Goal: Find specific page/section: Find specific page/section

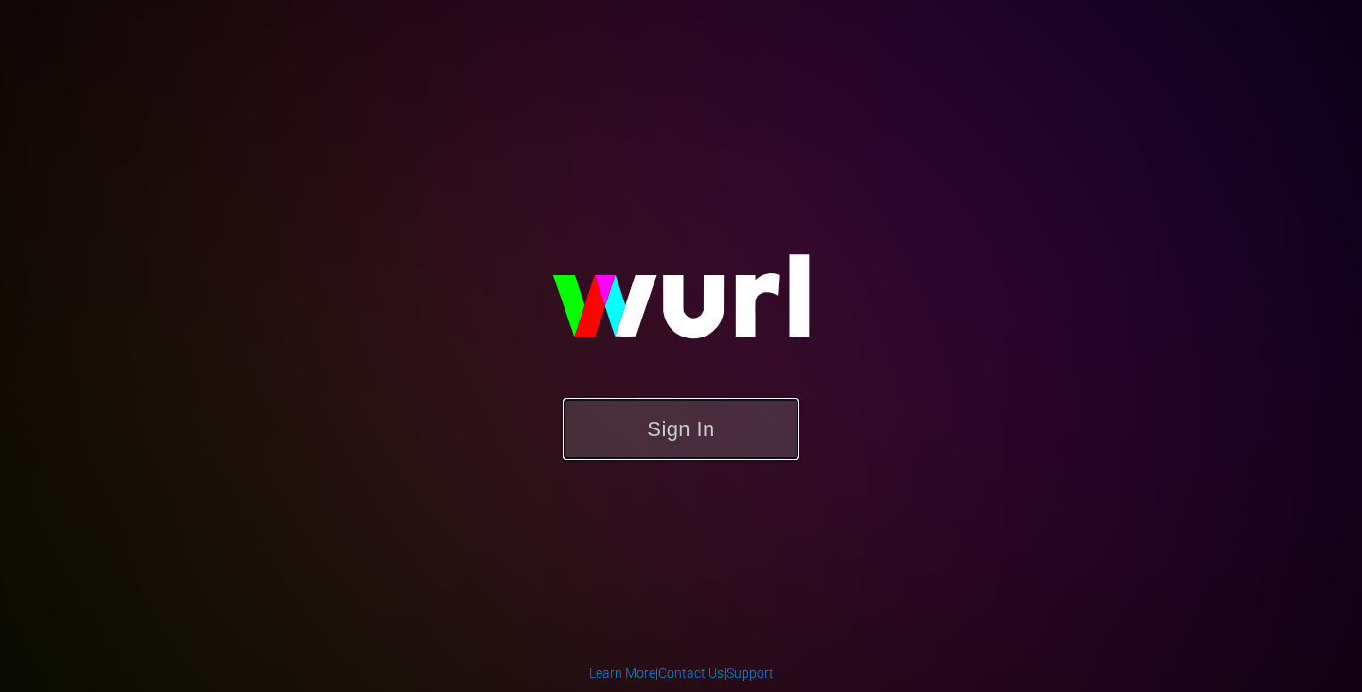
click at [656, 430] on button "Sign In" at bounding box center [681, 429] width 237 height 62
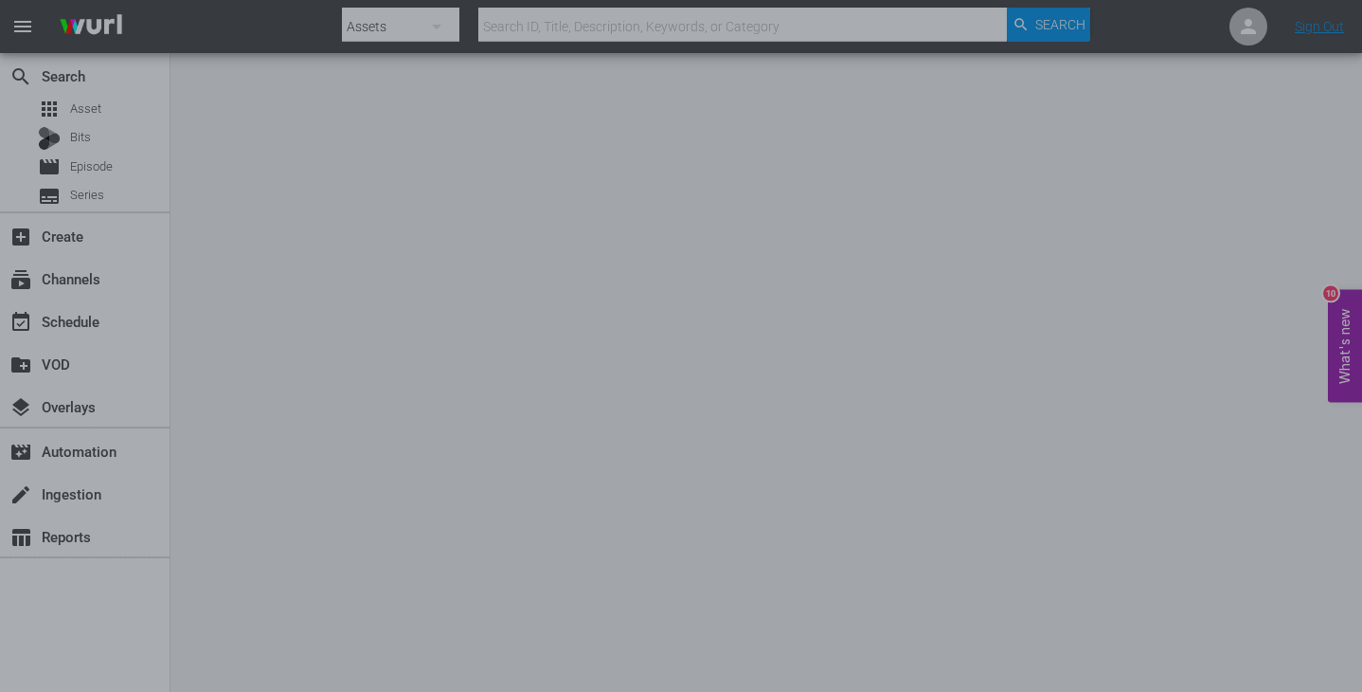
click at [1125, 329] on div at bounding box center [681, 346] width 1362 height 692
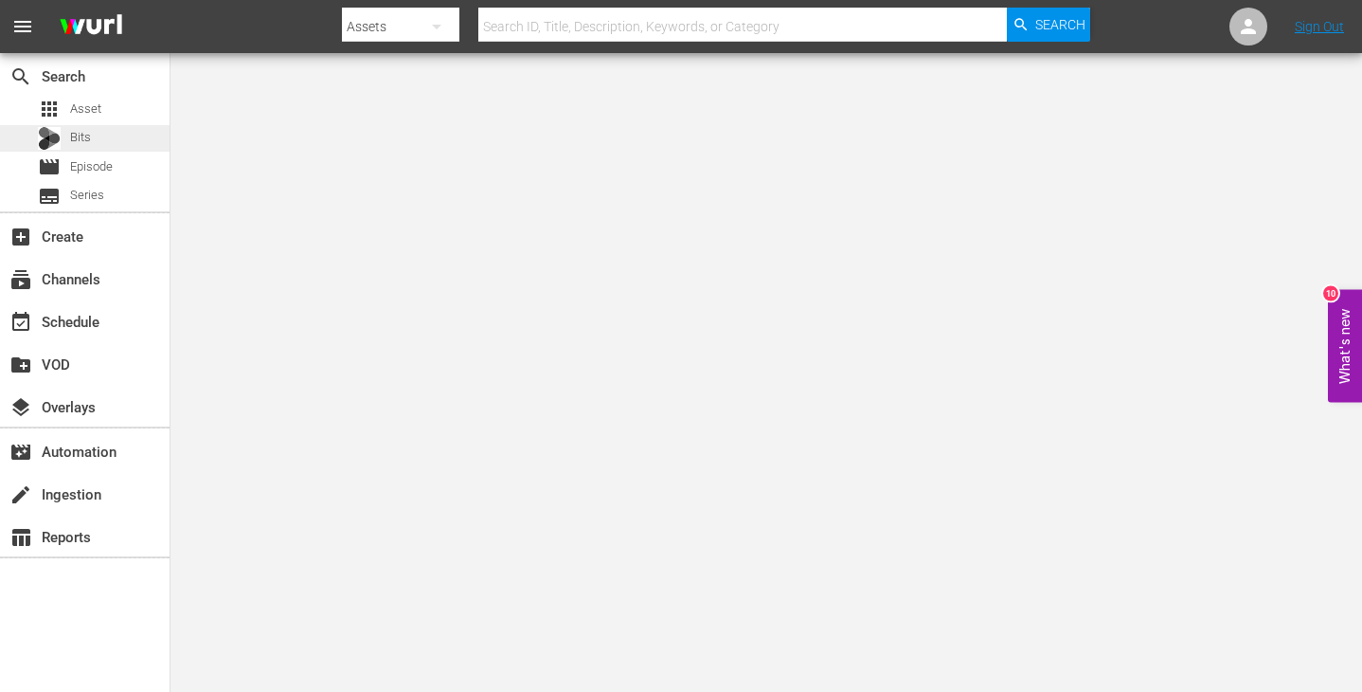
click at [86, 143] on span "Bits" at bounding box center [80, 137] width 21 height 19
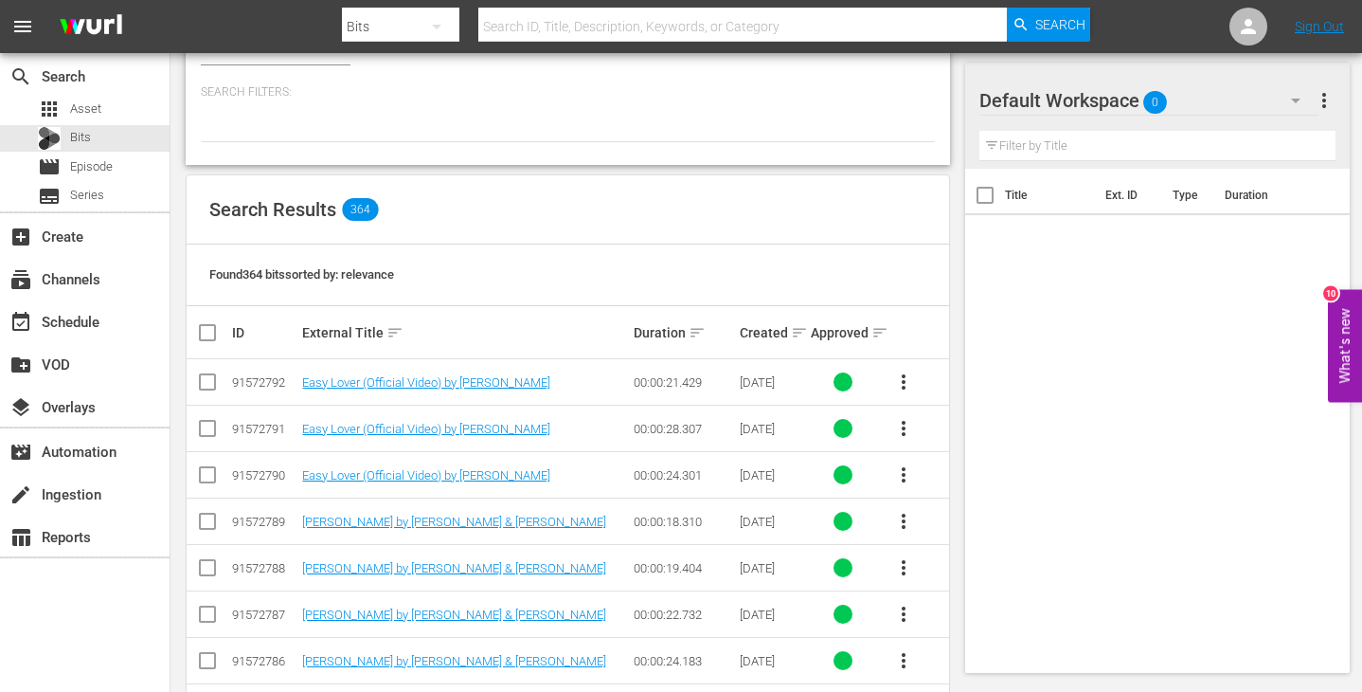
scroll to position [279, 0]
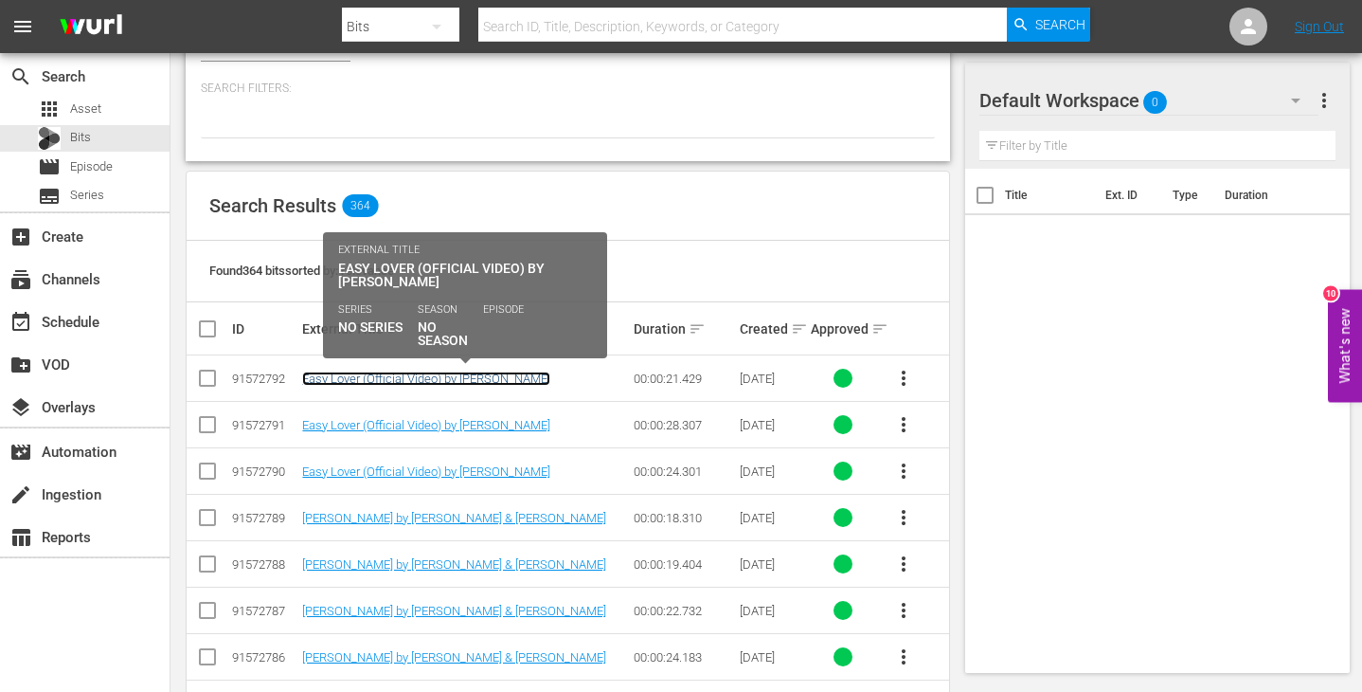
click at [492, 374] on link "Easy Lover (Official Video) by [PERSON_NAME]" at bounding box center [426, 378] width 248 height 14
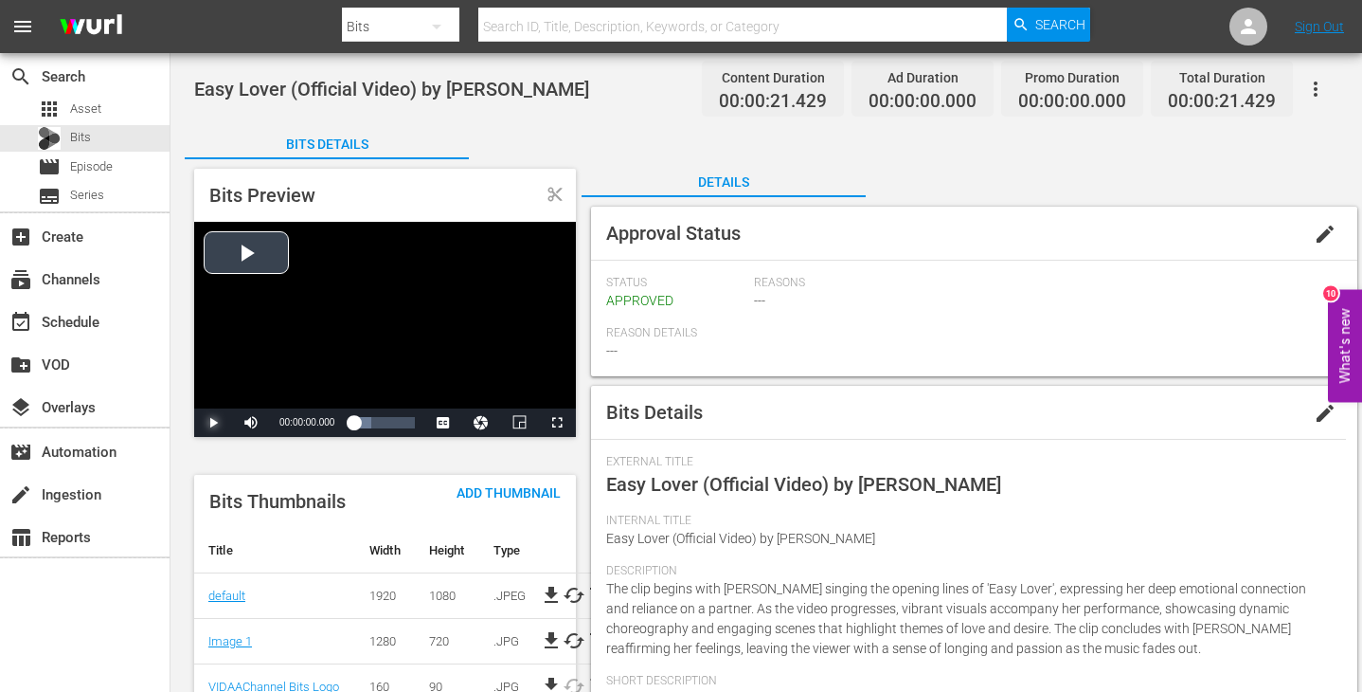
click at [213, 423] on span "Video Player" at bounding box center [213, 423] width 0 height 0
